Goal: Information Seeking & Learning: Learn about a topic

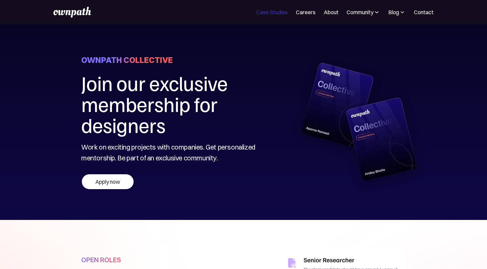
click at [276, 11] on link "Case Studies" at bounding box center [271, 12] width 31 height 8
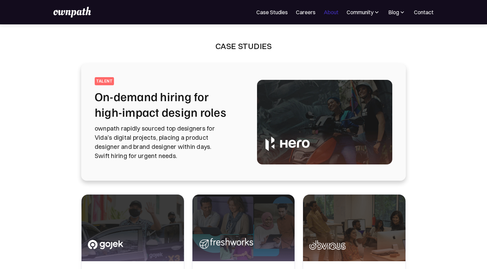
click at [328, 15] on link "About" at bounding box center [331, 12] width 15 height 8
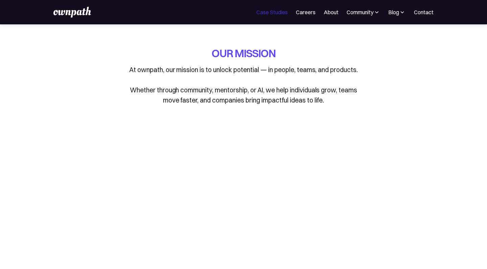
click at [274, 16] on link "Case Studies" at bounding box center [271, 12] width 31 height 8
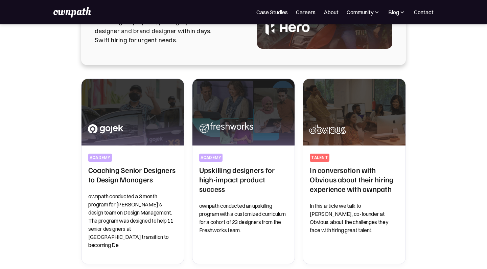
scroll to position [173, 0]
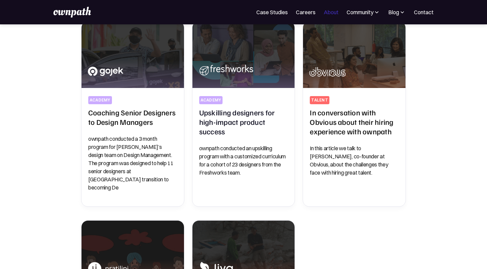
click at [324, 11] on link "About" at bounding box center [331, 12] width 15 height 8
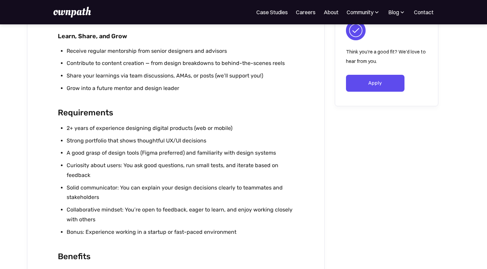
scroll to position [579, 0]
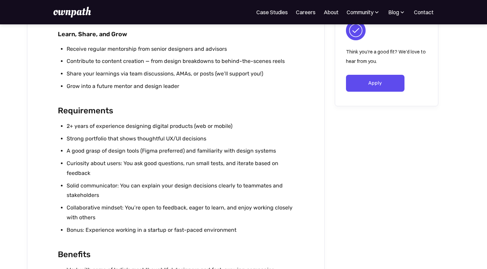
click at [123, 121] on li "2+ years of experience designing digital products (web or mobile)" at bounding box center [181, 126] width 228 height 10
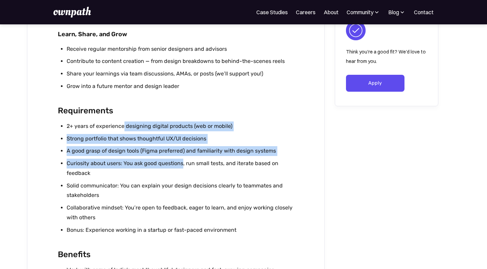
drag, startPoint x: 123, startPoint y: 119, endPoint x: 167, endPoint y: 154, distance: 55.7
click at [167, 154] on ul "2+ years of experience designing digital products (web or mobile) Strong portfo…" at bounding box center [176, 179] width 236 height 116
click at [167, 159] on li "Curiosity about users: You ask good questions, run small tests, and iterate bas…" at bounding box center [181, 169] width 228 height 20
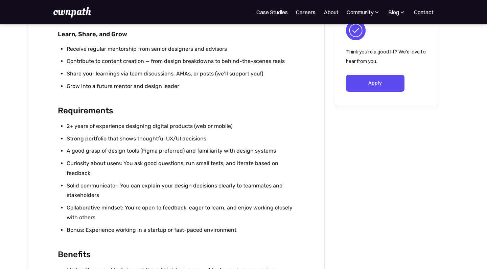
click at [76, 134] on li "Strong portfolio that shows thoughtful UX/UI decisions" at bounding box center [181, 139] width 228 height 10
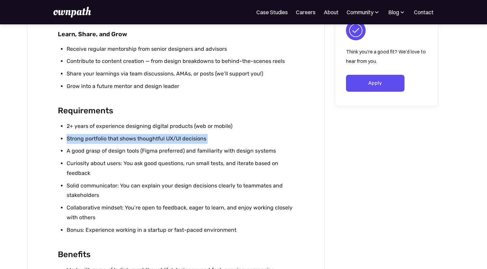
drag, startPoint x: 76, startPoint y: 129, endPoint x: 220, endPoint y: 129, distance: 143.4
click at [220, 134] on li "Strong portfolio that shows thoughtful UX/UI decisions" at bounding box center [181, 139] width 228 height 10
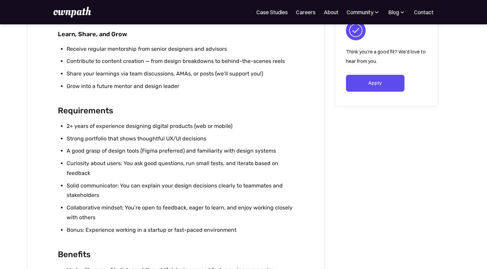
click at [103, 146] on li "A good grasp of design tools (Figma preferred) and familiarity with design syst…" at bounding box center [181, 151] width 228 height 10
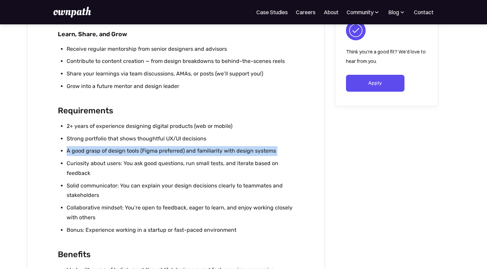
click at [103, 146] on li "A good grasp of design tools (Figma preferred) and familiarity with design syst…" at bounding box center [181, 151] width 228 height 10
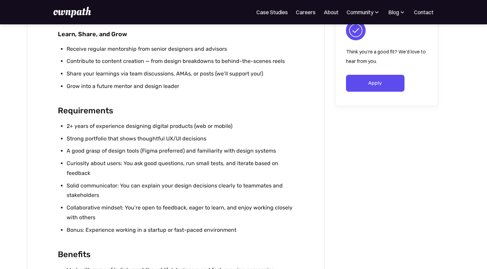
click at [109, 169] on li "Curiosity about users: You ask good questions, run small tests, and iterate bas…" at bounding box center [181, 169] width 228 height 20
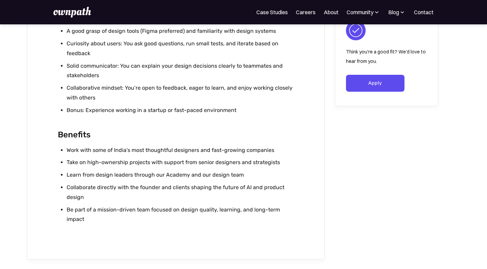
scroll to position [701, 0]
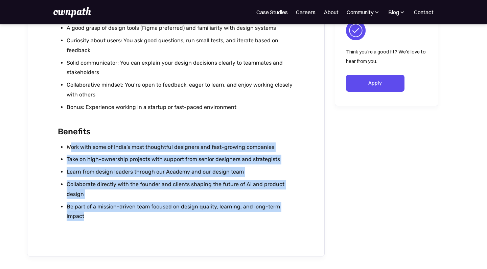
drag, startPoint x: 71, startPoint y: 137, endPoint x: 107, endPoint y: 203, distance: 75.8
click at [107, 203] on ul "Work with some of India’s most thoughtful designers and fast-growing companies …" at bounding box center [176, 183] width 236 height 82
click at [107, 203] on li "Be part of a mission-driven team focused on design quality, learning, and long-…" at bounding box center [181, 212] width 228 height 20
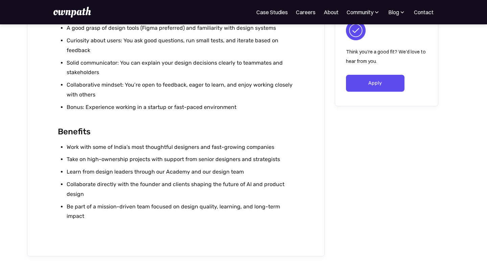
click at [70, 167] on li "Learn from design leaders through our Academy and our design team" at bounding box center [181, 172] width 228 height 10
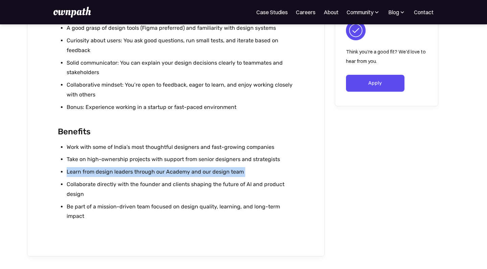
click at [70, 167] on li "Learn from design leaders through our Academy and our design team" at bounding box center [181, 172] width 228 height 10
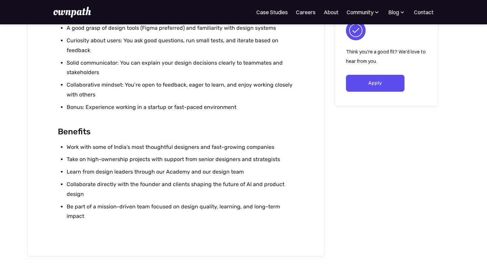
click at [71, 180] on li "Collaborate directly with the founder and clients shaping the future of AI and …" at bounding box center [181, 190] width 228 height 20
click at [70, 180] on li "Collaborate directly with the founder and clients shaping the future of AI and …" at bounding box center [181, 190] width 228 height 20
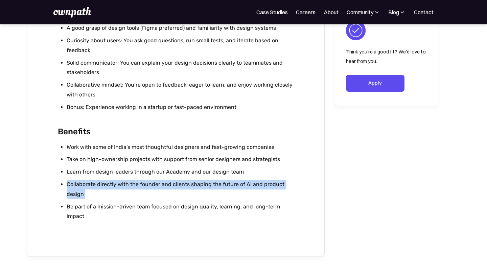
click at [70, 180] on li "Collaborate directly with the founder and clients shaping the future of AI and …" at bounding box center [181, 190] width 228 height 20
click at [74, 183] on li "Collaborate directly with the founder and clients shaping the future of AI and …" at bounding box center [181, 190] width 228 height 20
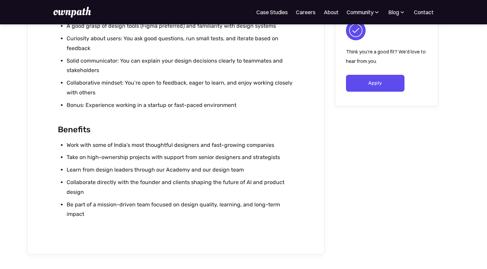
scroll to position [704, 0]
click at [173, 165] on li "Learn from design leaders through our Academy and our design team" at bounding box center [181, 170] width 228 height 10
drag, startPoint x: 173, startPoint y: 162, endPoint x: 221, endPoint y: 162, distance: 47.7
click at [221, 165] on li "Learn from design leaders through our Academy and our design team" at bounding box center [181, 170] width 228 height 10
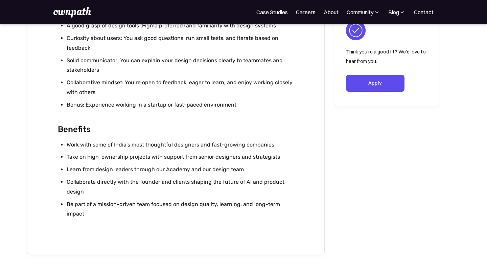
scroll to position [704, 0]
click at [202, 164] on li "Learn from design leaders through our Academy and our design team" at bounding box center [181, 169] width 228 height 10
click at [69, 199] on li "Be part of a mission-driven team focused on design quality, learning, and long-…" at bounding box center [181, 209] width 228 height 20
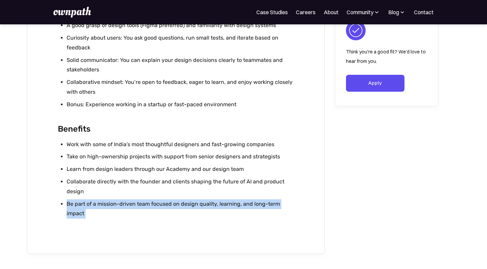
drag, startPoint x: 69, startPoint y: 195, endPoint x: 88, endPoint y: 205, distance: 21.2
click at [88, 205] on li "Be part of a mission-driven team focused on design quality, learning, and long-…" at bounding box center [181, 209] width 228 height 20
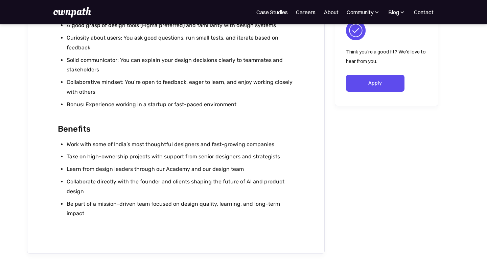
click at [181, 199] on li "Be part of a mission-driven team focused on design quality, learning, and long-…" at bounding box center [181, 209] width 228 height 20
drag, startPoint x: 181, startPoint y: 194, endPoint x: 231, endPoint y: 194, distance: 49.7
click at [231, 199] on li "Be part of a mission-driven team focused on design quality, learning, and long-…" at bounding box center [181, 209] width 228 height 20
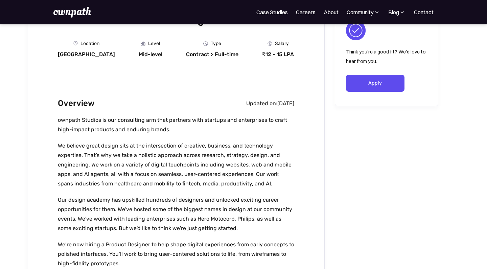
scroll to position [101, 0]
